Goal: Check status

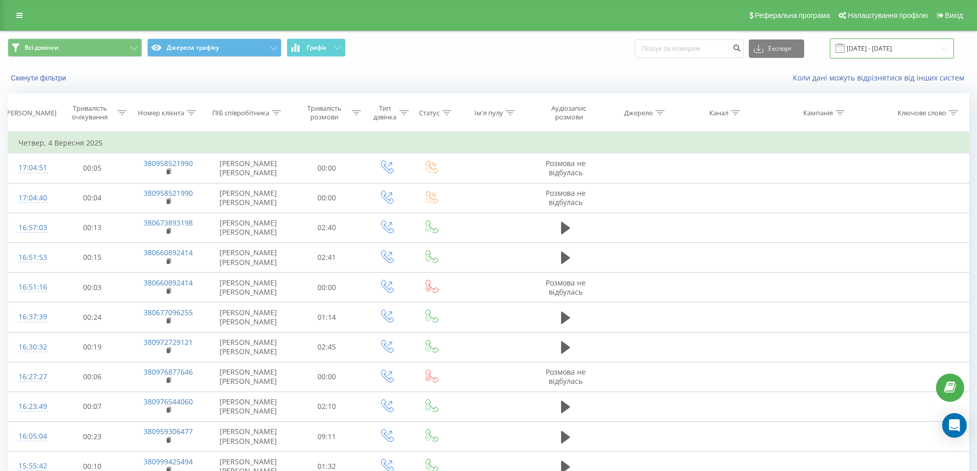
click at [943, 49] on input "[DATE] - [DATE]" at bounding box center [892, 48] width 124 height 20
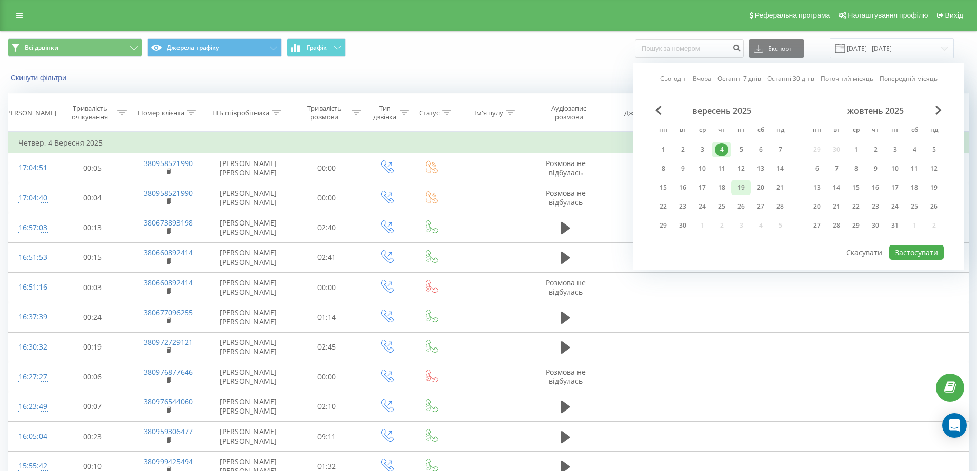
click at [745, 189] on div "19" at bounding box center [740, 187] width 13 height 13
click at [907, 251] on button "Застосувати" at bounding box center [916, 252] width 54 height 15
type input "[DATE] - [DATE]"
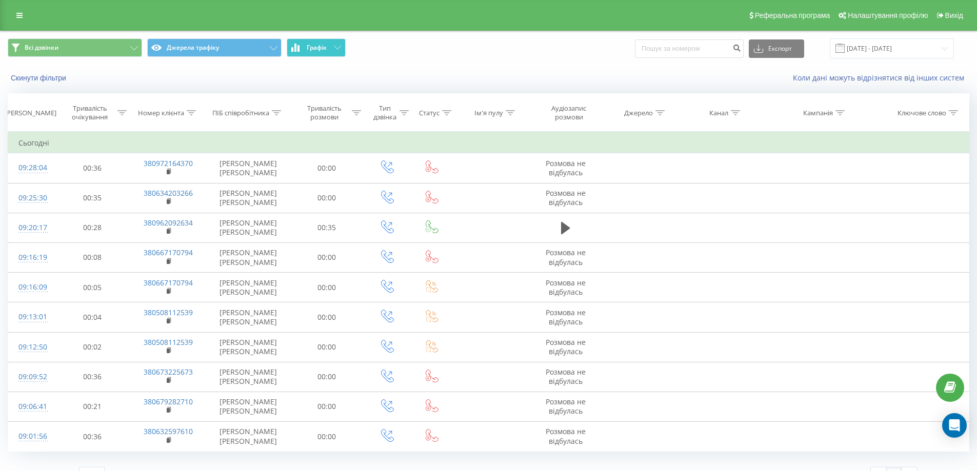
click at [329, 48] on button "Графік" at bounding box center [316, 47] width 59 height 18
